Goal: Information Seeking & Learning: Check status

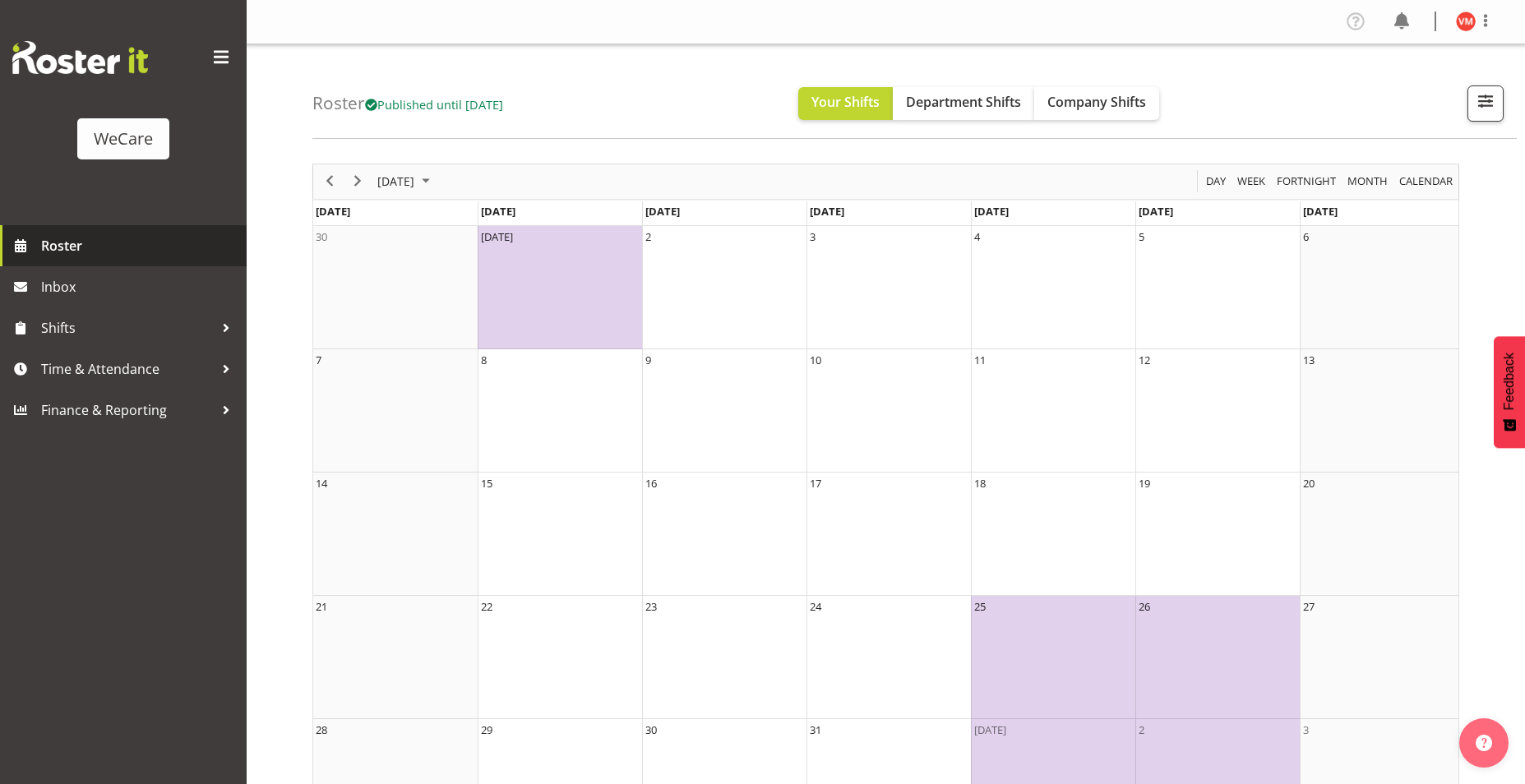
click at [57, 240] on span "Roster" at bounding box center [140, 245] width 198 height 24
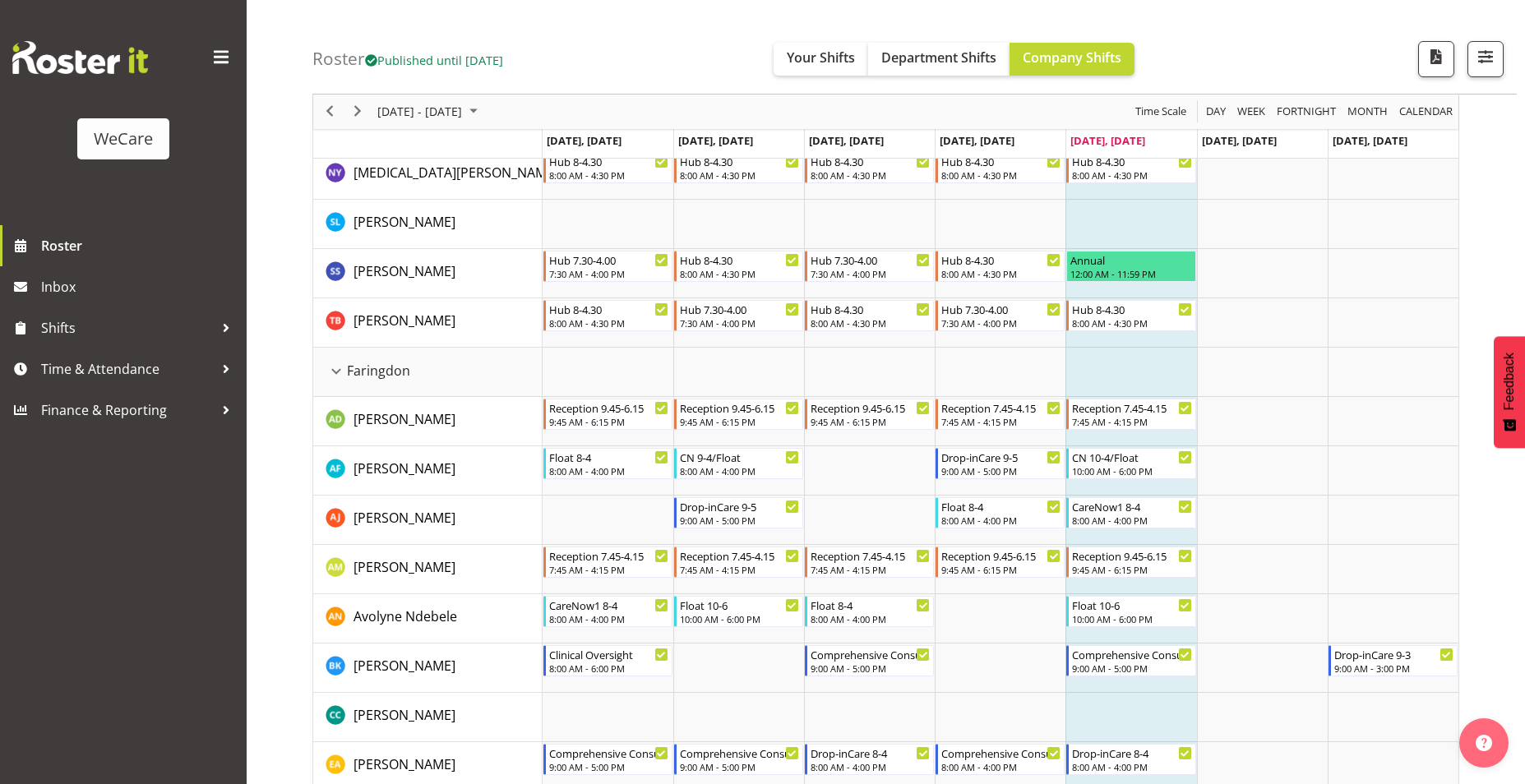
scroll to position [493, 0]
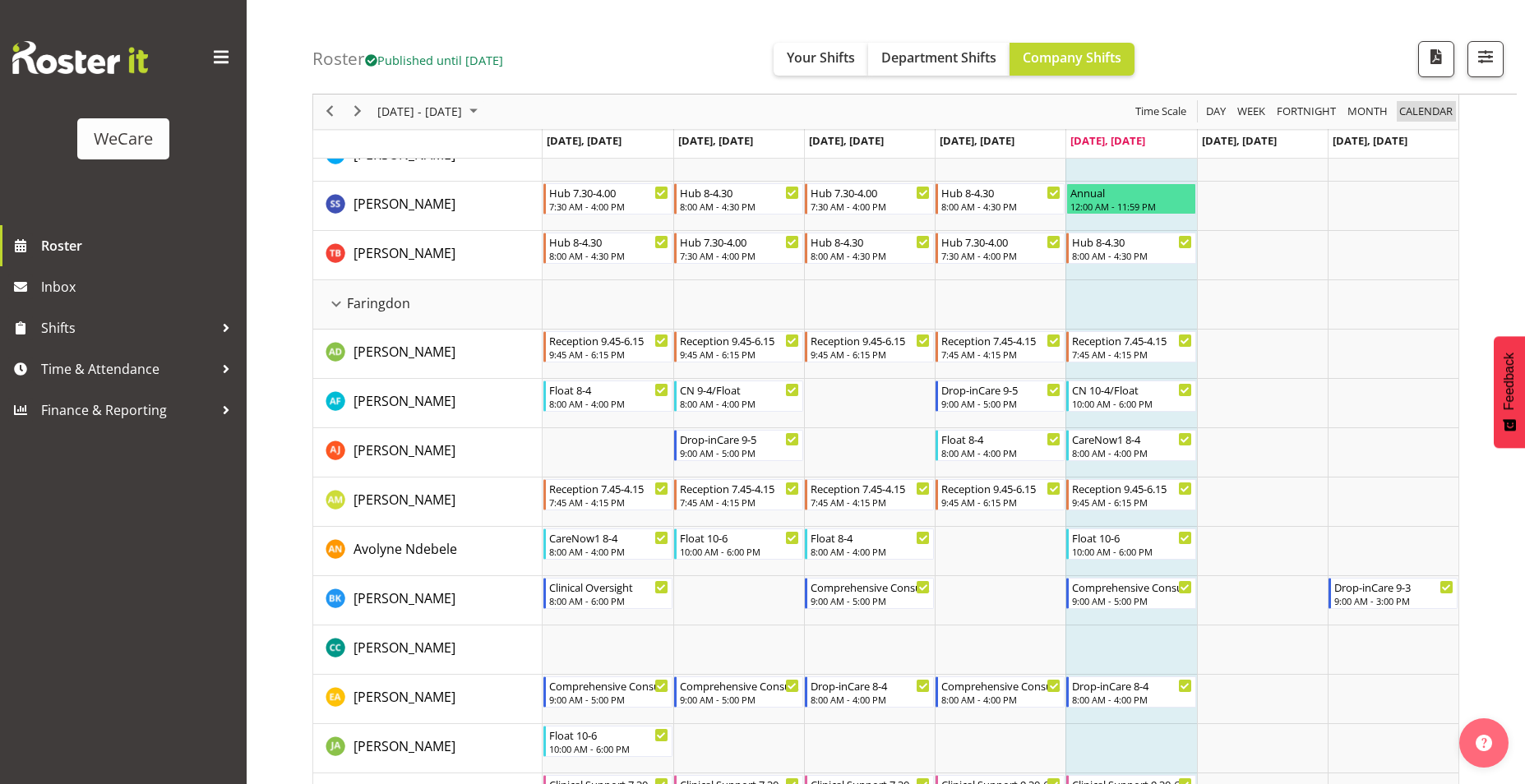
click at [1440, 104] on span "calendar" at bounding box center [1426, 112] width 57 height 21
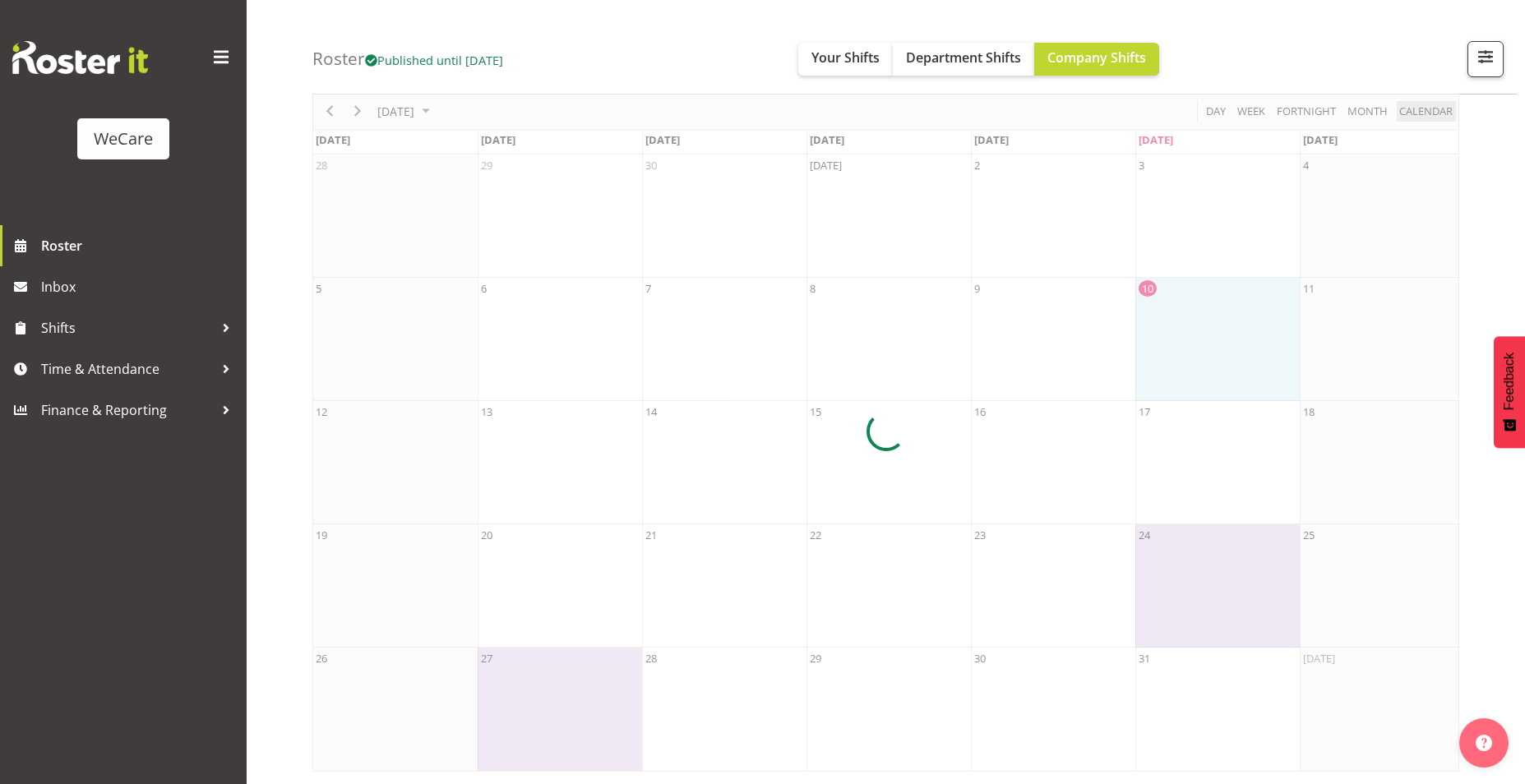
scroll to position [84, 0]
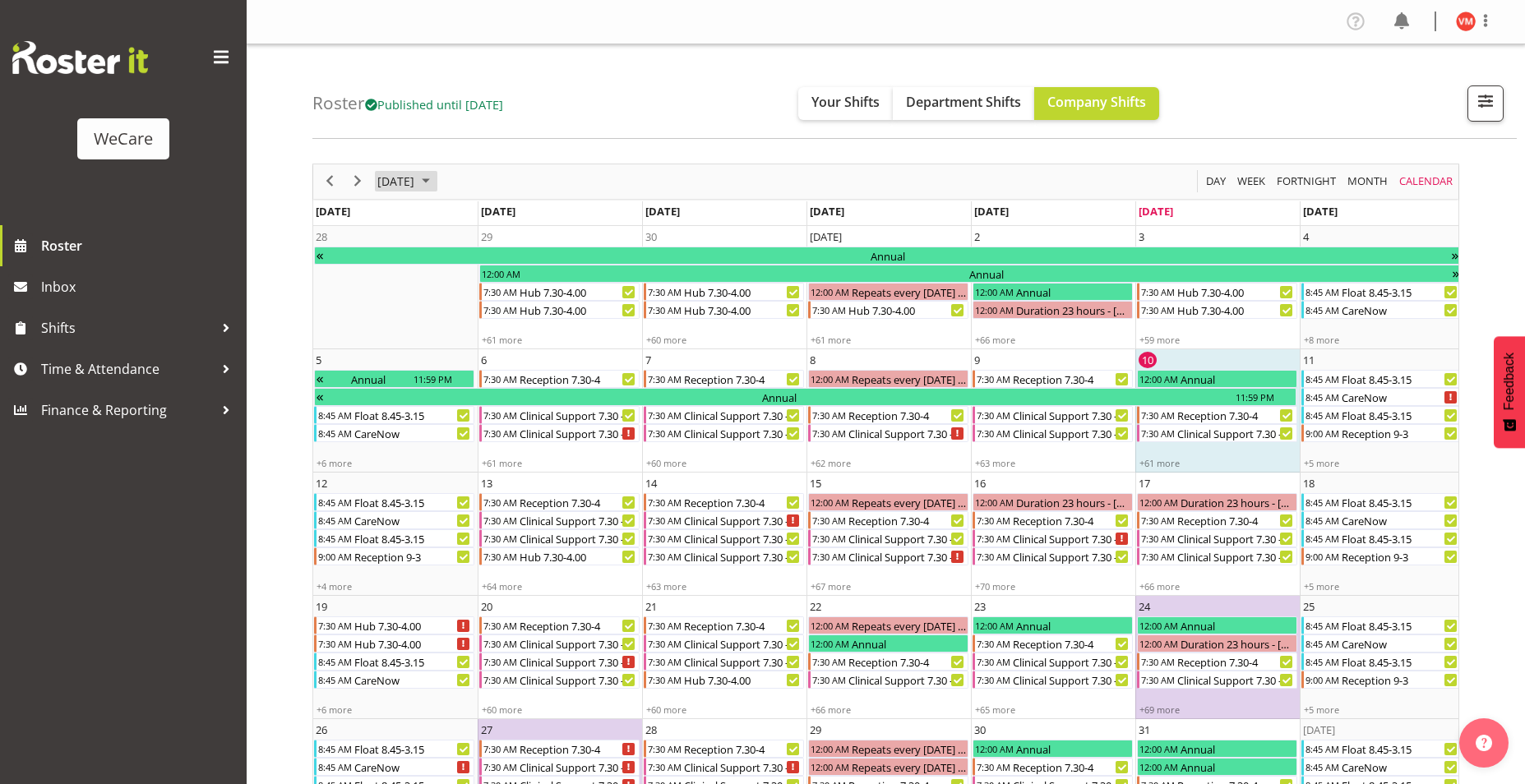
click at [436, 178] on span "October 2025" at bounding box center [426, 181] width 20 height 21
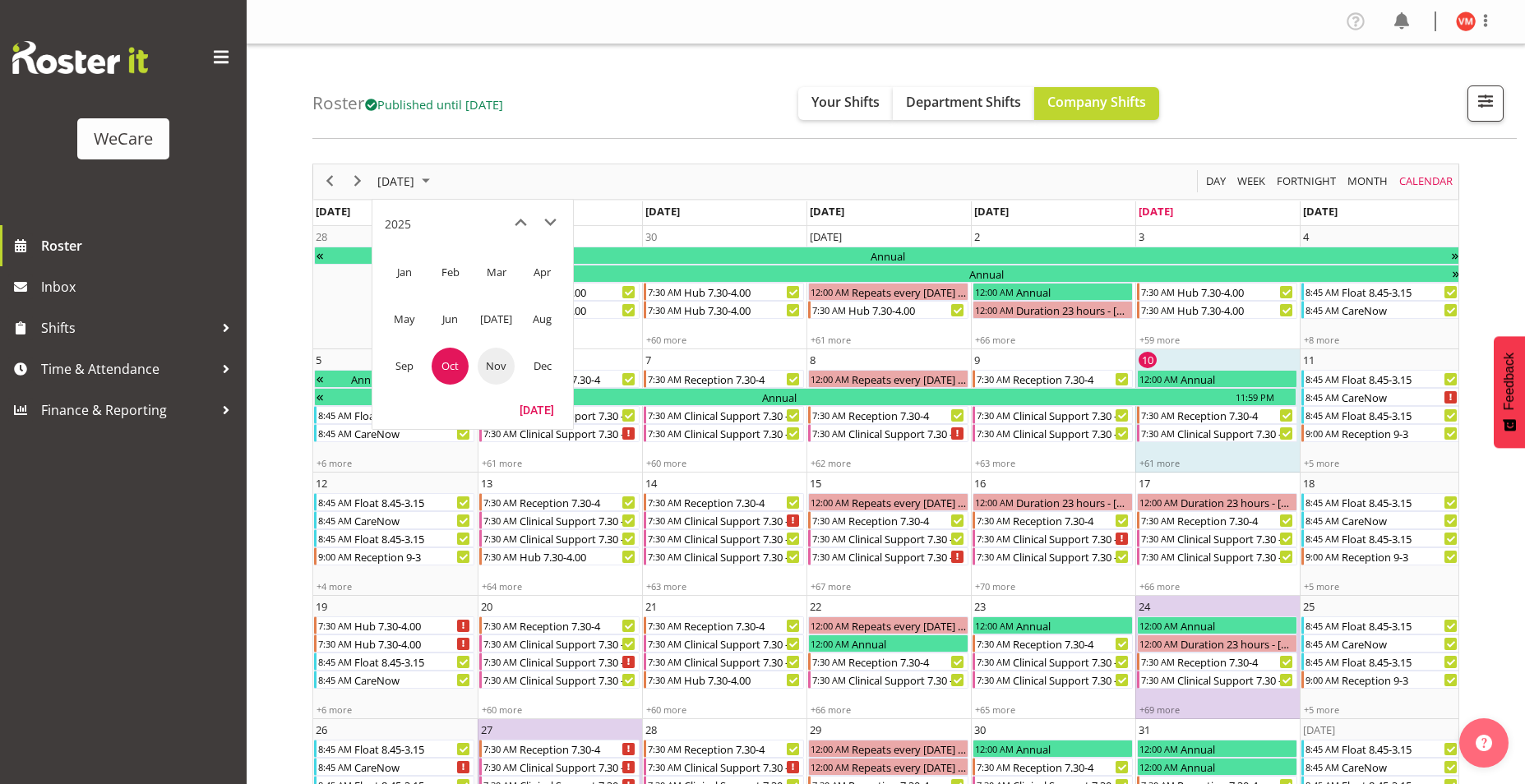
click at [490, 362] on span "Nov" at bounding box center [496, 366] width 37 height 37
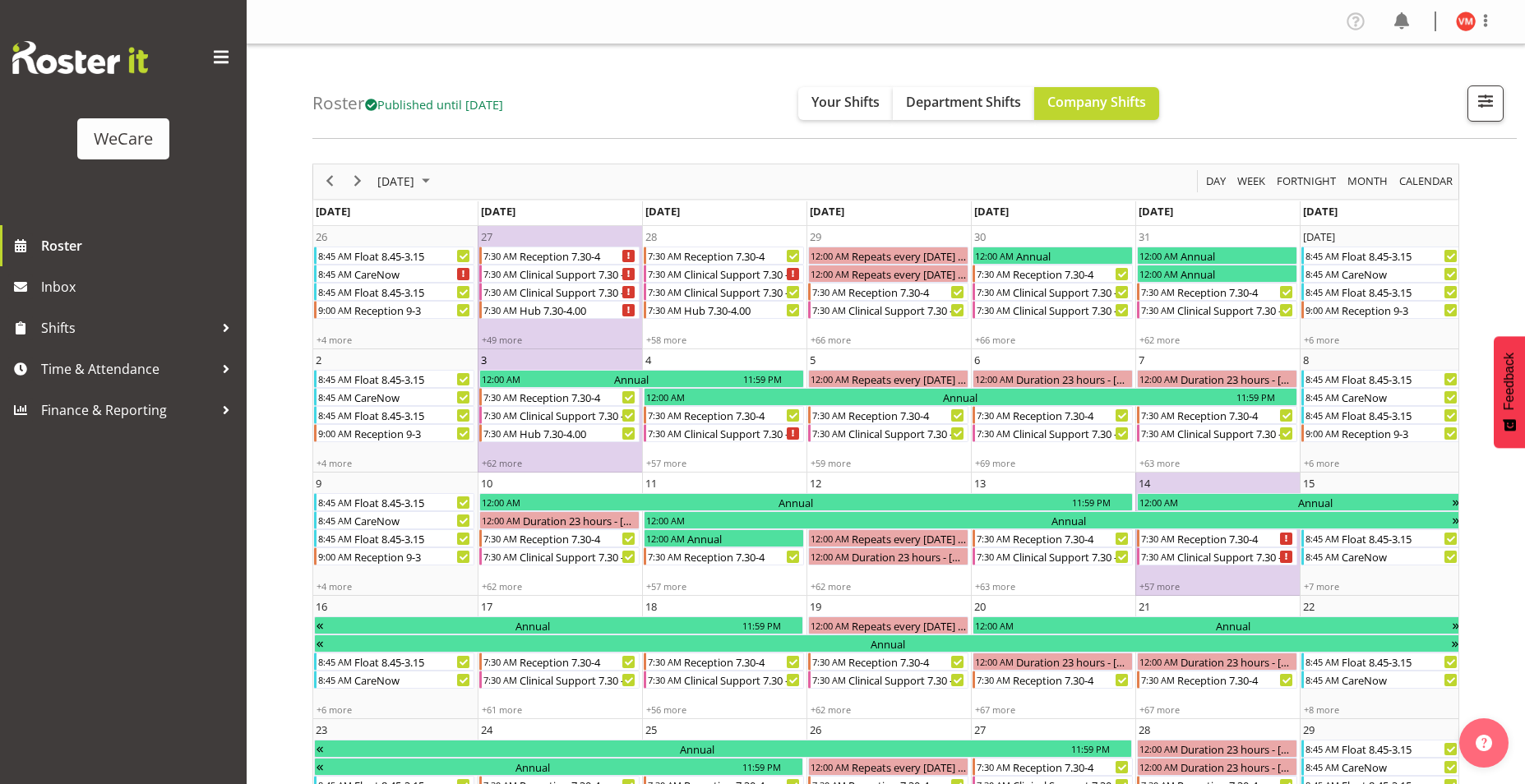
click at [553, 365] on td "3 12:00 AM Annual 11:59 PM 7:30 AM Reception 7.30-4 7:30 AM Clinical Support 7.…" at bounding box center [560, 410] width 164 height 123
drag, startPoint x: 573, startPoint y: 443, endPoint x: 556, endPoint y: 465, distance: 27.8
click at [573, 444] on td "3 12:00 AM Annual 11:59 PM 7:30 AM Reception 7.30-4 7:30 AM Clinical Support 7.…" at bounding box center [560, 410] width 164 height 123
click at [509, 464] on div "+62 more" at bounding box center [560, 463] width 162 height 13
click at [503, 459] on div "+62 more" at bounding box center [560, 463] width 162 height 13
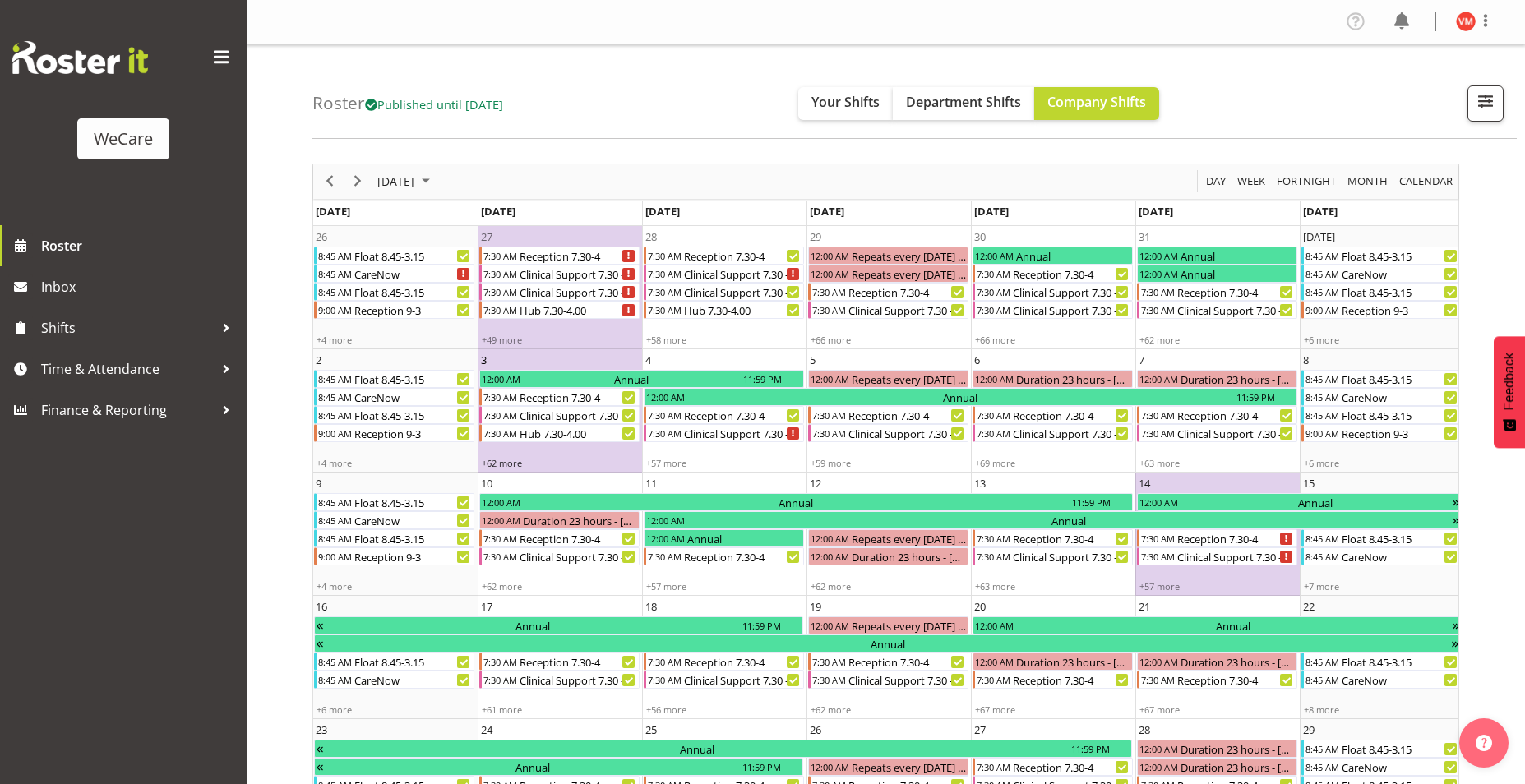
click at [602, 460] on div "+62 more" at bounding box center [560, 463] width 162 height 13
click at [619, 444] on td "3 12:00 AM Annual 11:59 PM 7:30 AM Reception 7.30-4 7:30 AM Clinical Support 7.…" at bounding box center [560, 410] width 164 height 123
click at [586, 457] on div "+62 more" at bounding box center [560, 463] width 162 height 13
click at [583, 457] on div "+62 more" at bounding box center [560, 463] width 162 height 13
click at [518, 468] on div "+62 more" at bounding box center [560, 463] width 162 height 13
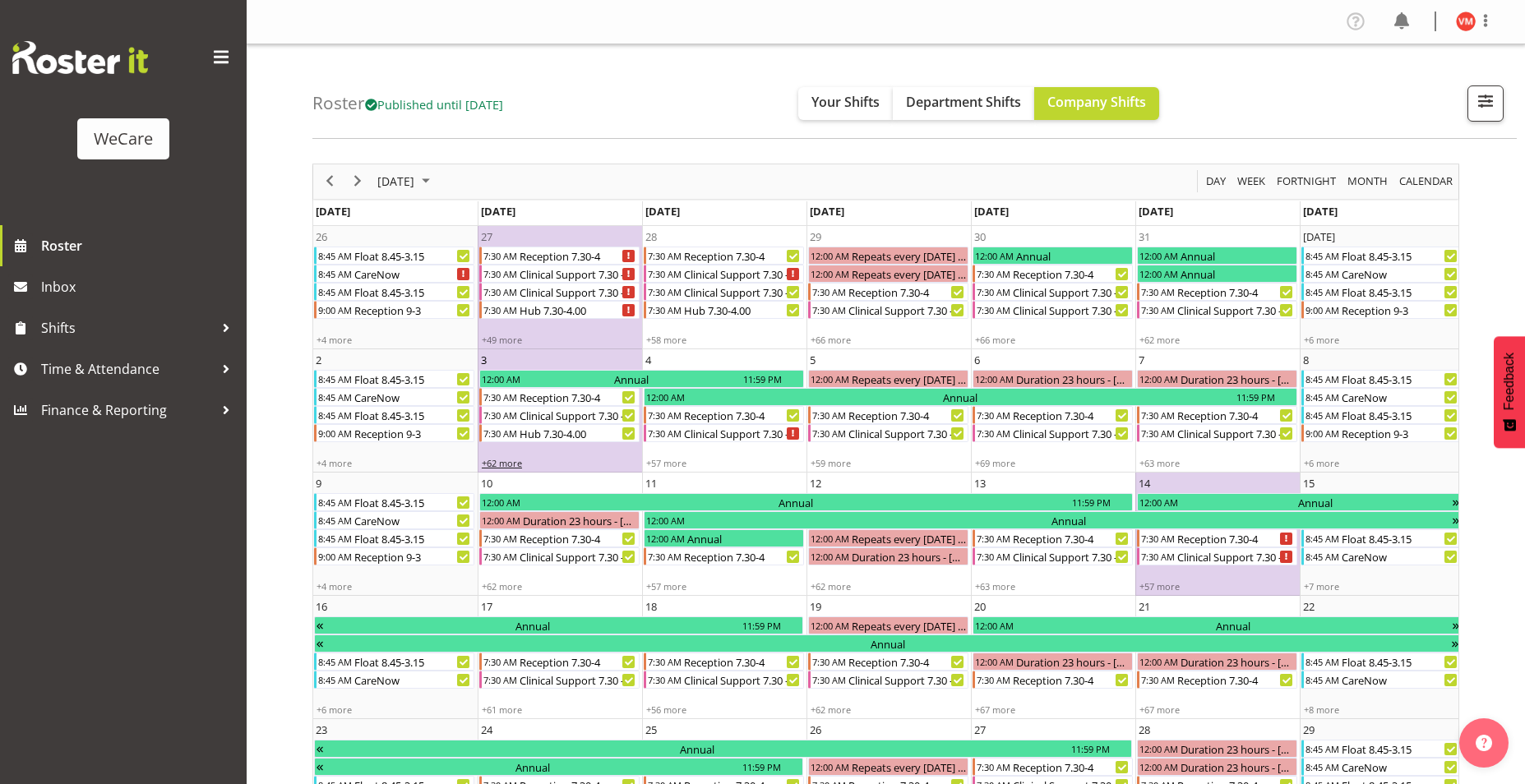
click at [516, 464] on div "+62 more" at bounding box center [560, 463] width 162 height 13
click at [595, 461] on div "+62 more" at bounding box center [560, 463] width 162 height 13
click at [579, 436] on div "Hub 7.30-4.00" at bounding box center [578, 433] width 121 height 18
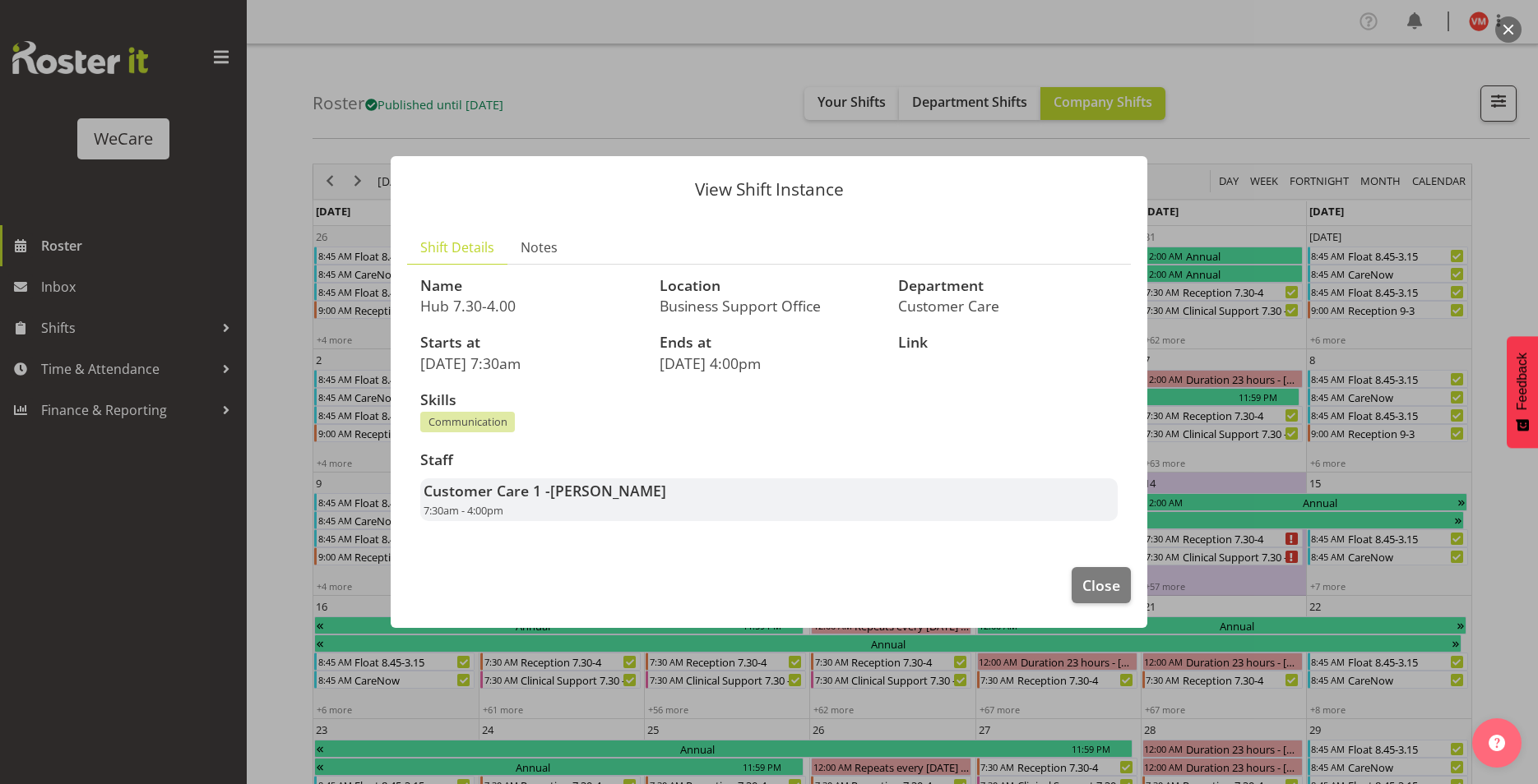
click at [1250, 142] on div at bounding box center [769, 392] width 1538 height 784
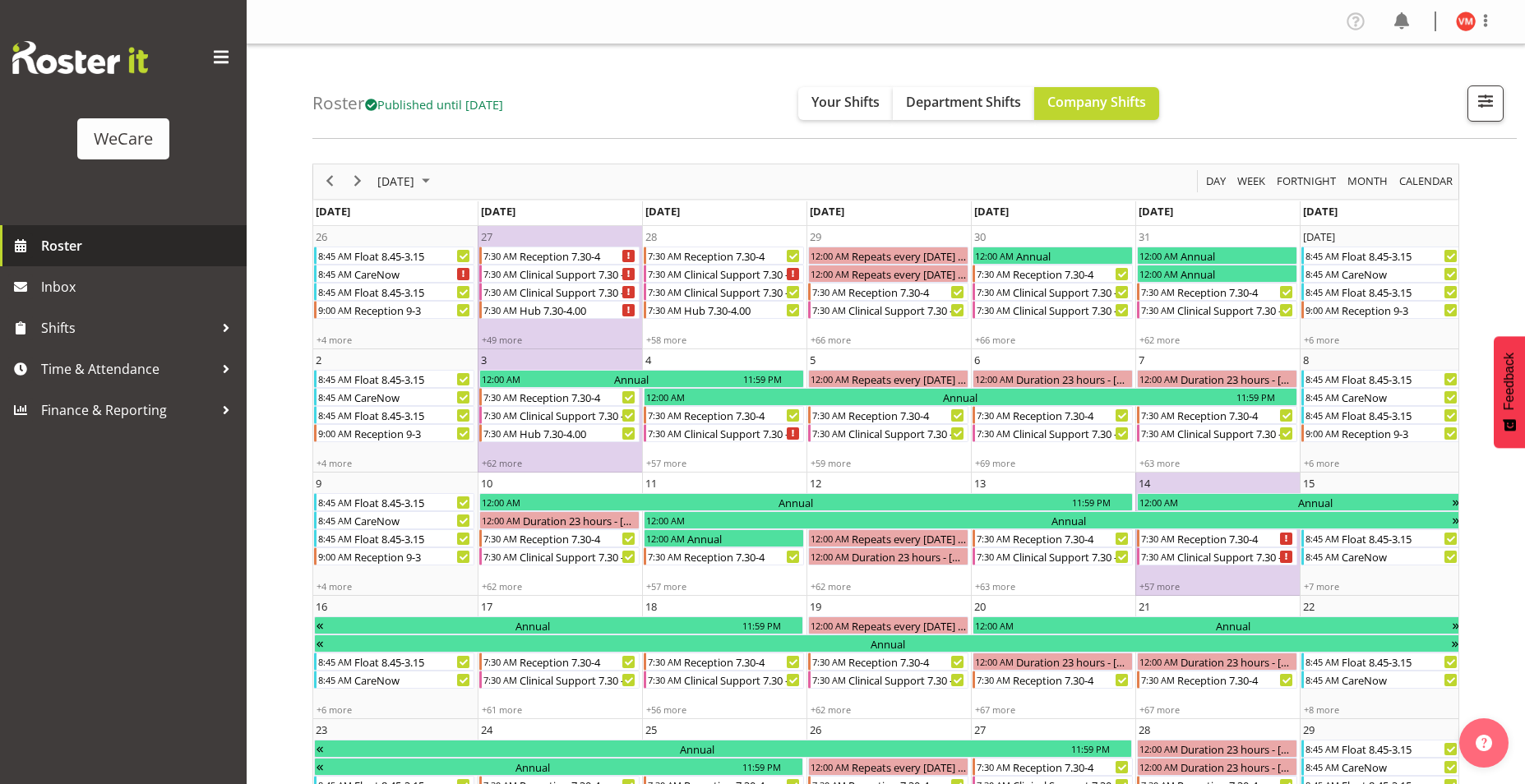
click at [81, 234] on span "Roster" at bounding box center [140, 245] width 198 height 24
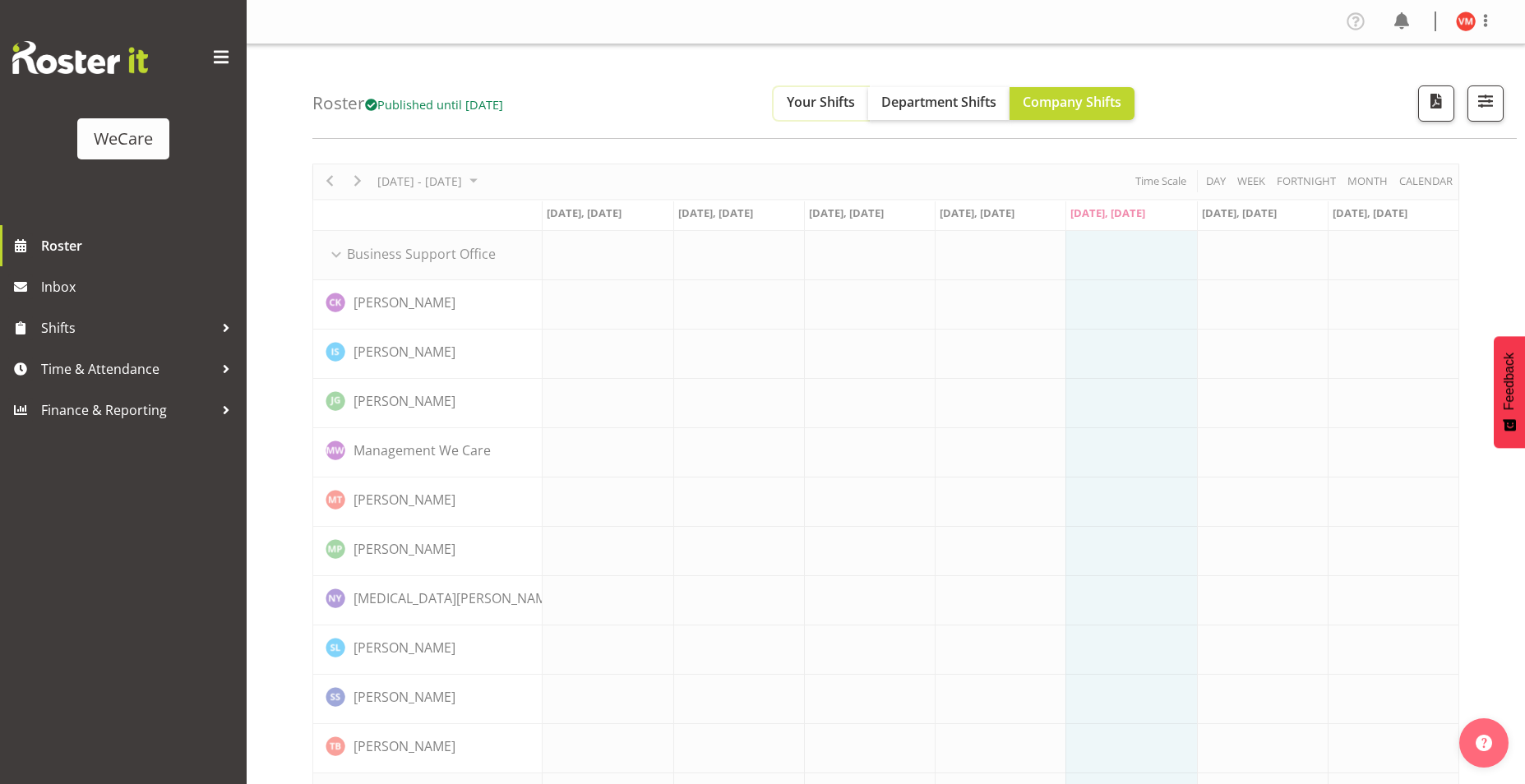
click at [842, 104] on span "Your Shifts" at bounding box center [821, 102] width 69 height 18
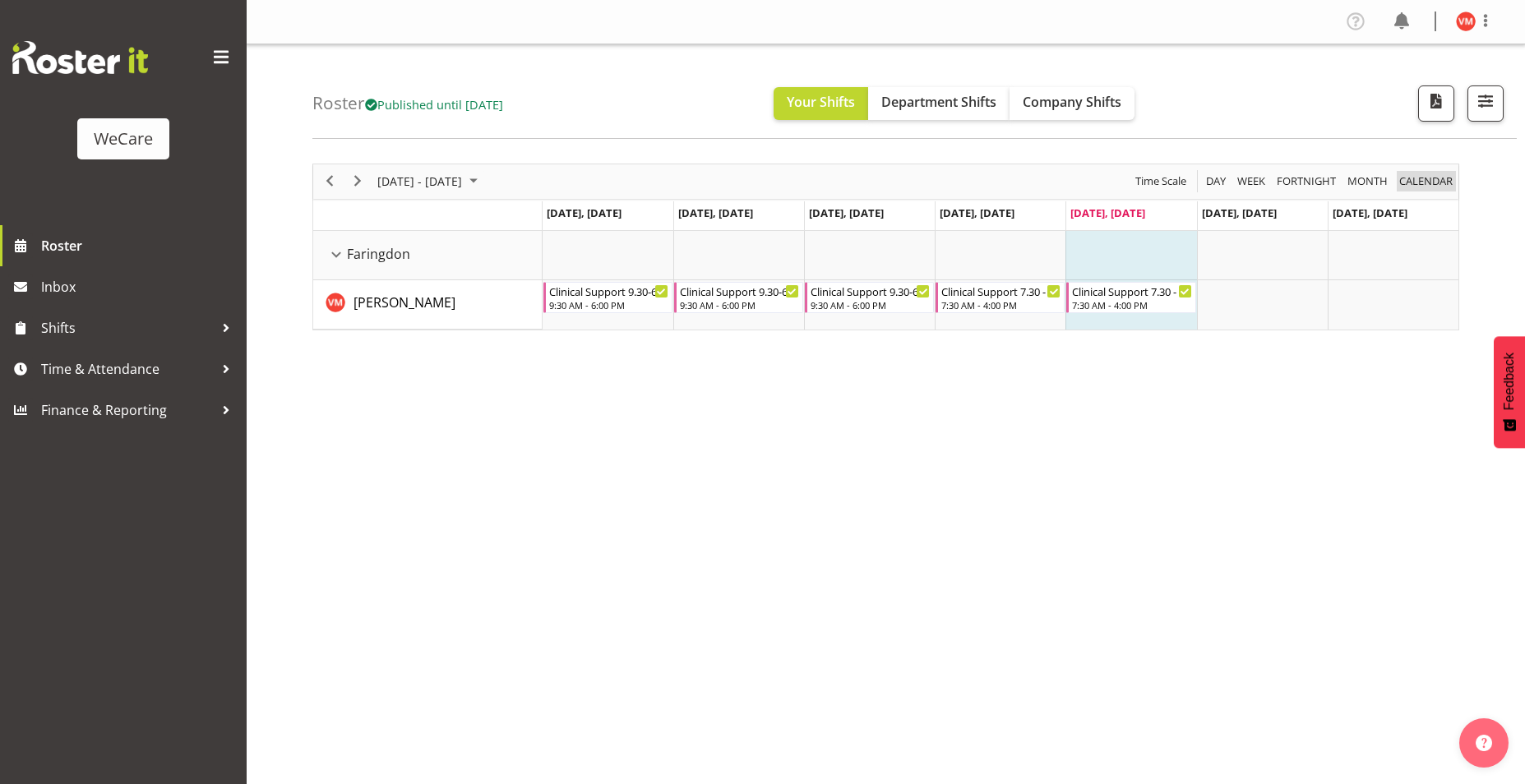
click at [1441, 182] on span "calendar" at bounding box center [1426, 181] width 57 height 21
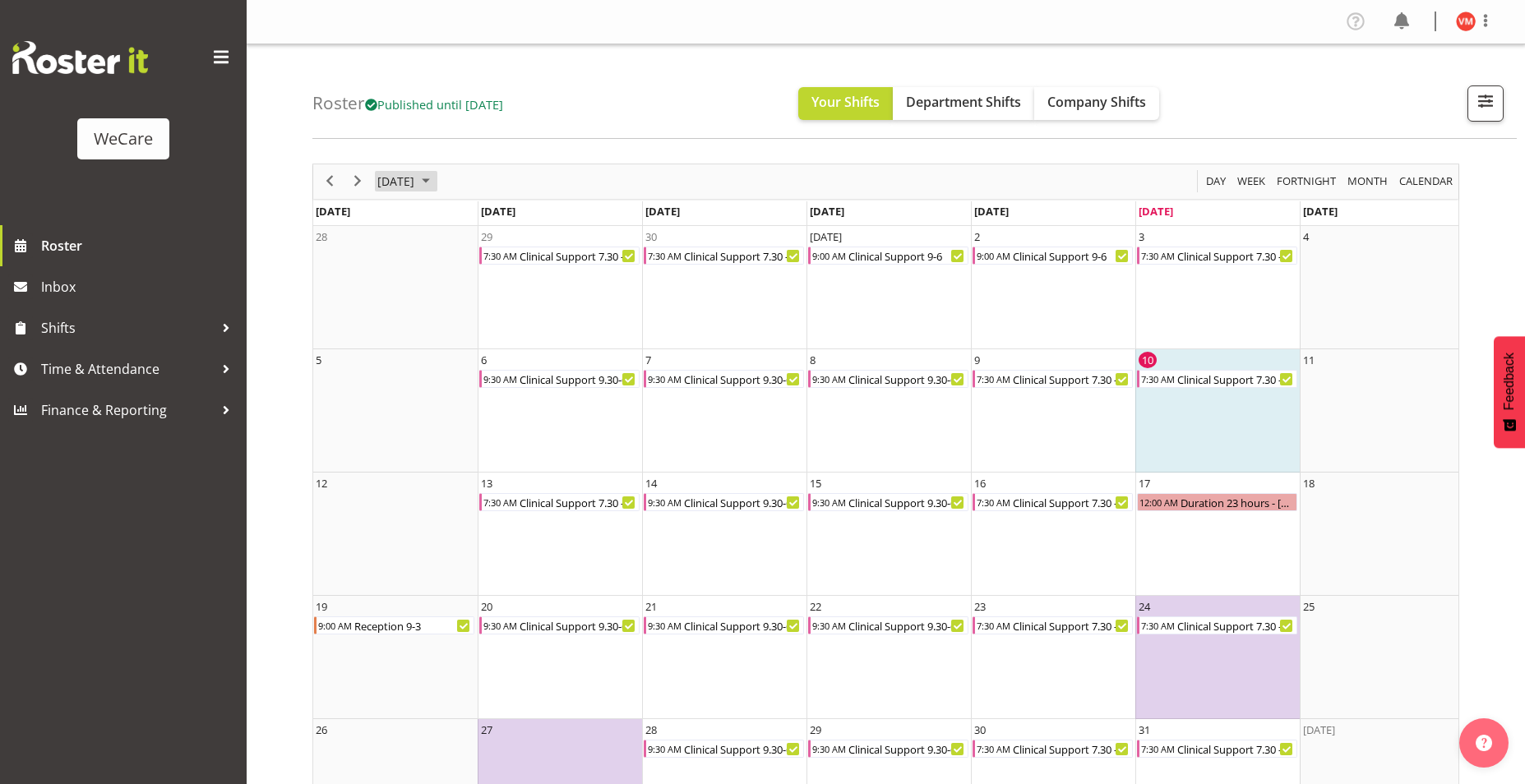
click at [416, 185] on span "[DATE]" at bounding box center [396, 181] width 40 height 21
click at [484, 361] on span "Nov" at bounding box center [496, 366] width 37 height 37
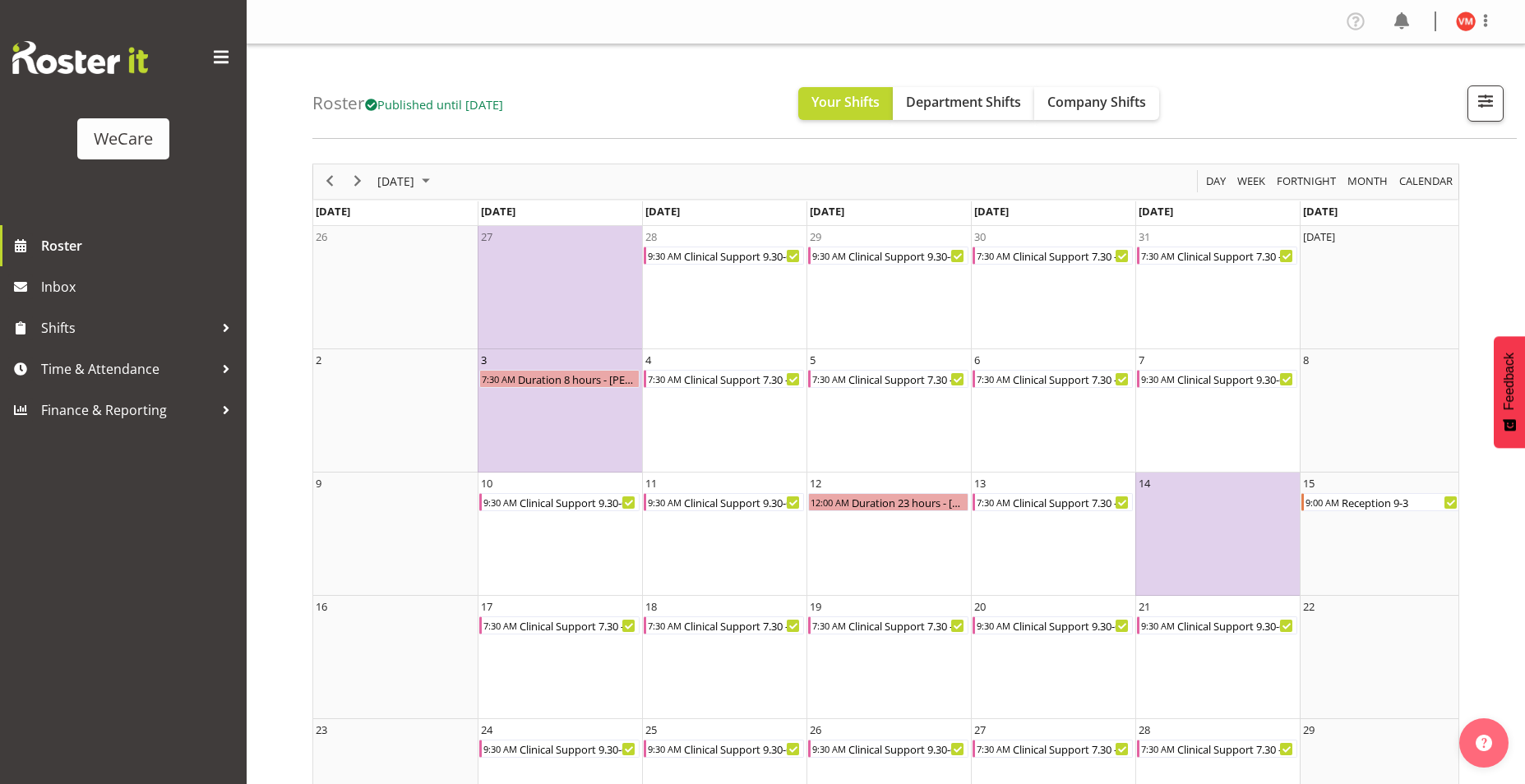
click at [580, 436] on td "3 7:30 AM Duration 8 hours - Viktoriia Molchanova" at bounding box center [560, 410] width 164 height 123
click at [89, 249] on span "Roster" at bounding box center [140, 245] width 198 height 24
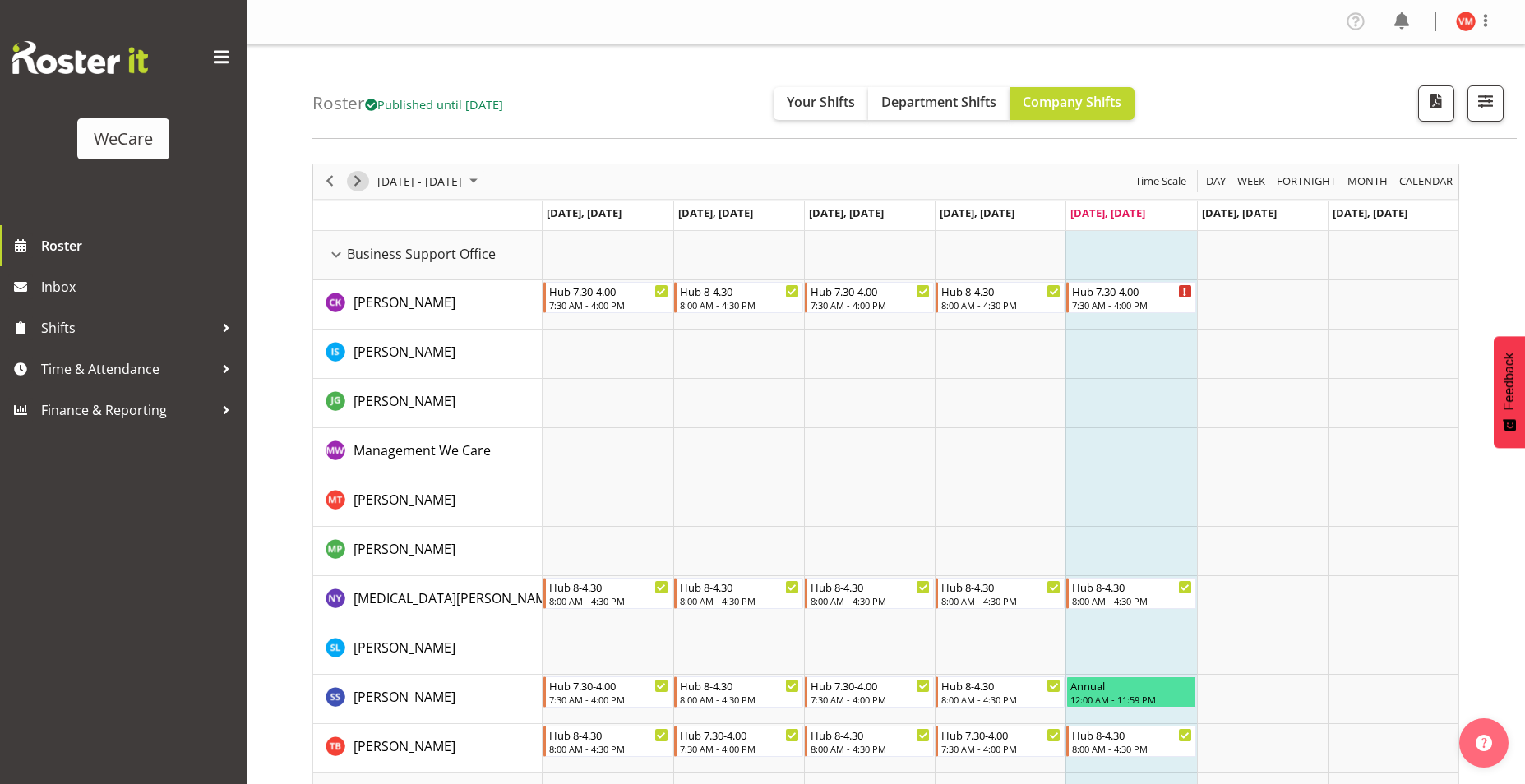
click at [362, 179] on span "Next" at bounding box center [357, 181] width 20 height 21
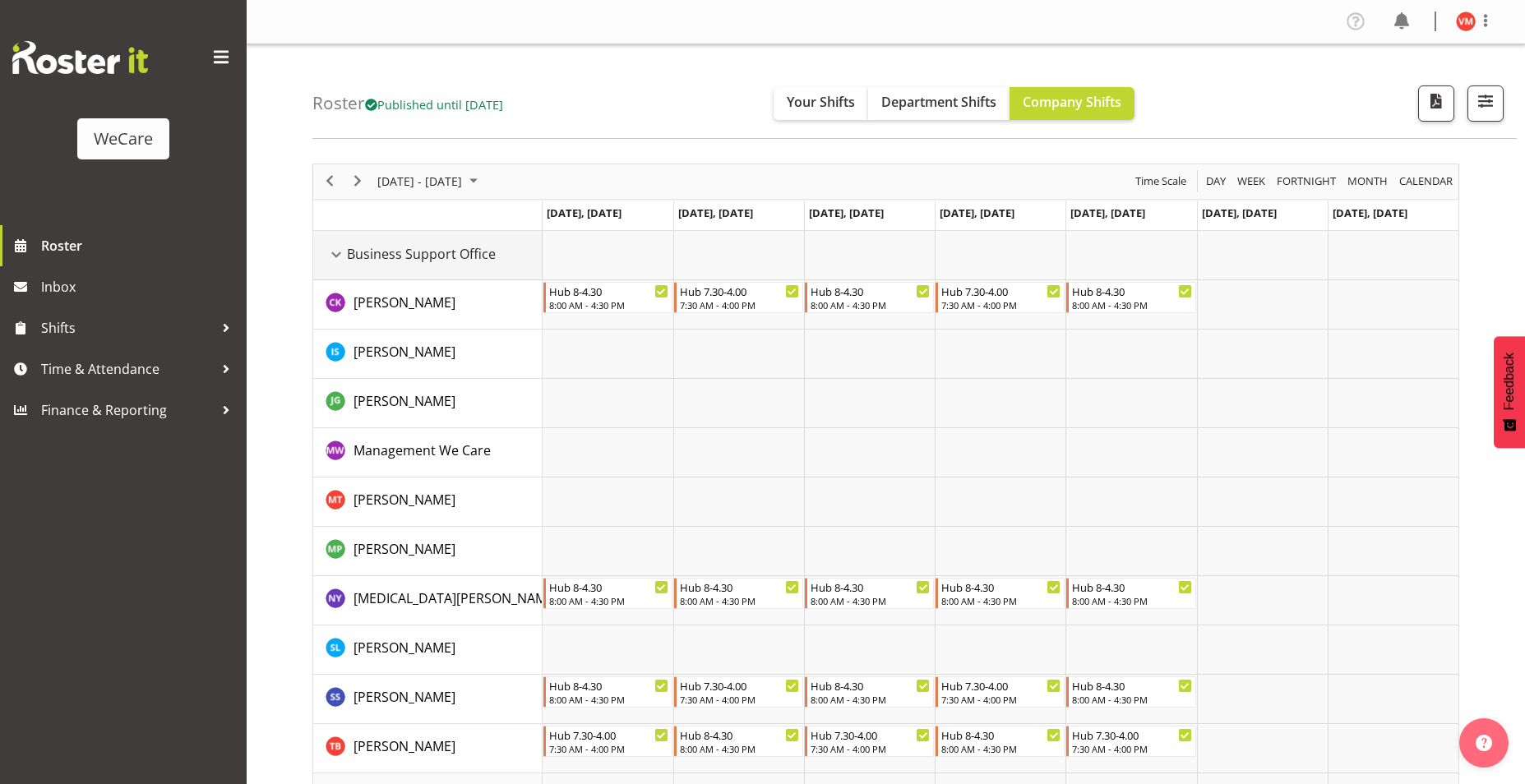
click at [334, 256] on div "Business Support Office resource" at bounding box center [336, 255] width 22 height 22
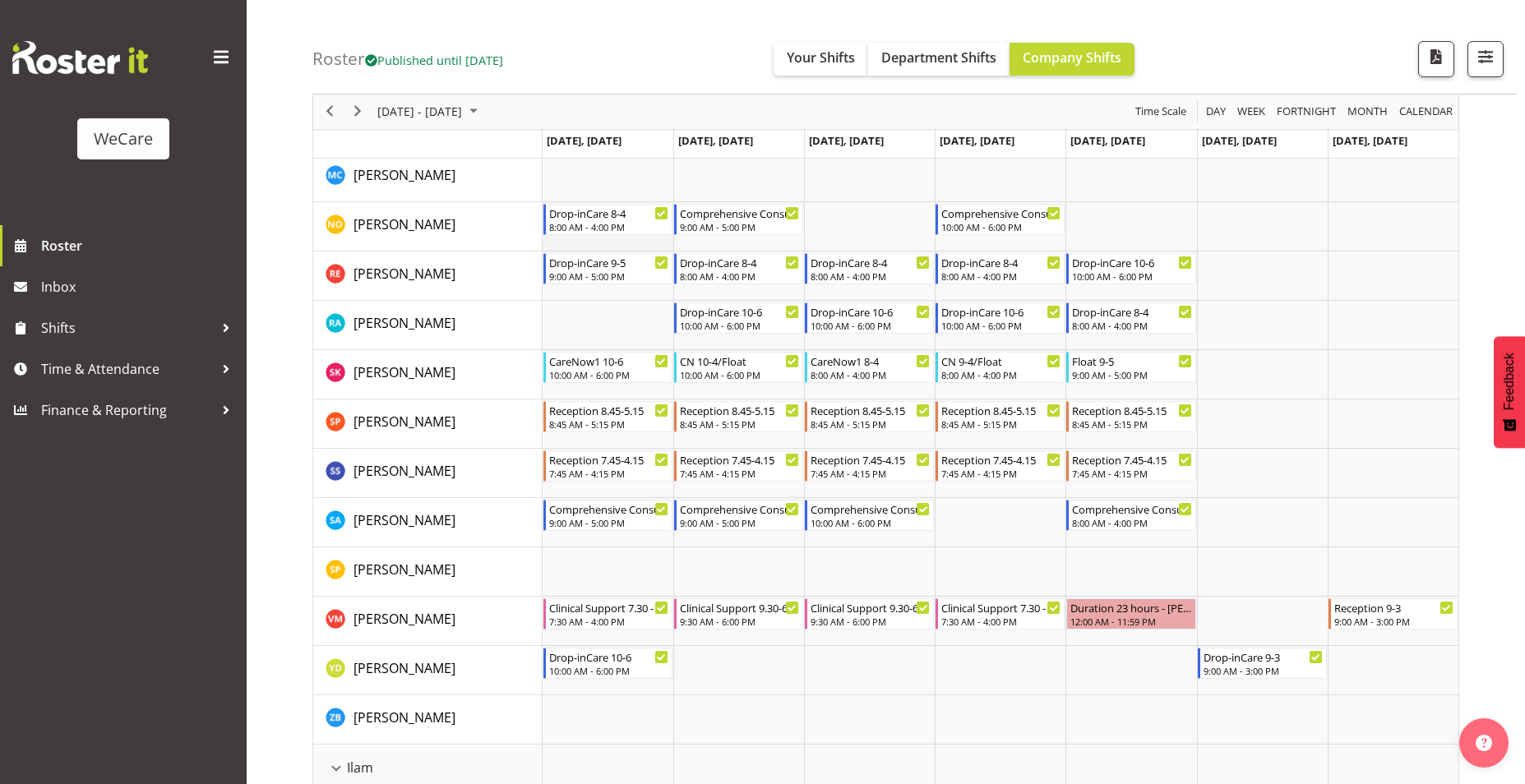
scroll to position [822, 0]
